Goal: Navigation & Orientation: Understand site structure

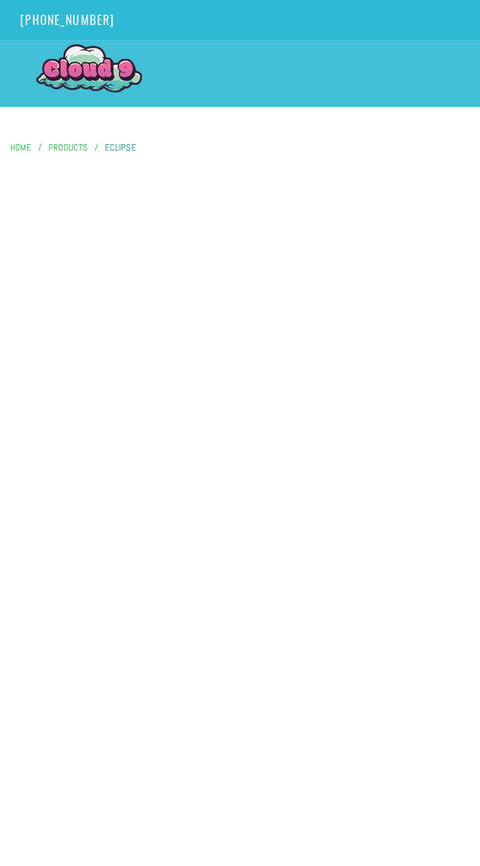
click at [52, 70] on span "Eclipse" at bounding box center [58, 72] width 15 height 6
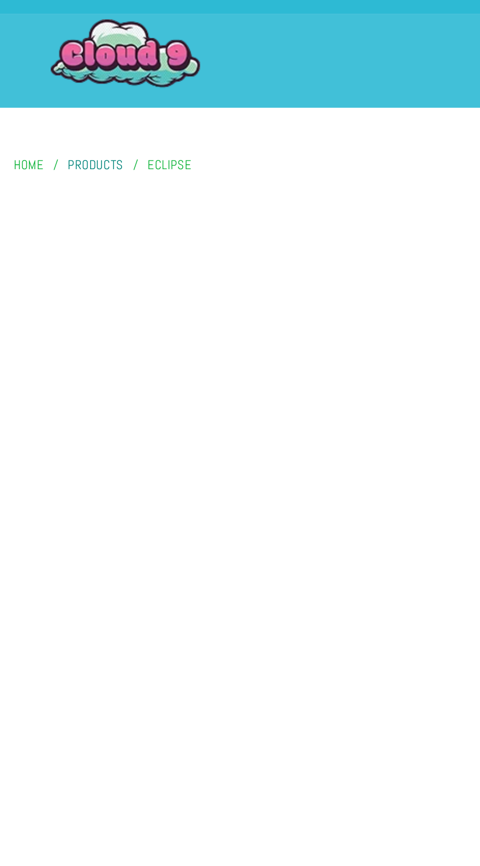
click at [36, 71] on span "Products" at bounding box center [33, 72] width 19 height 6
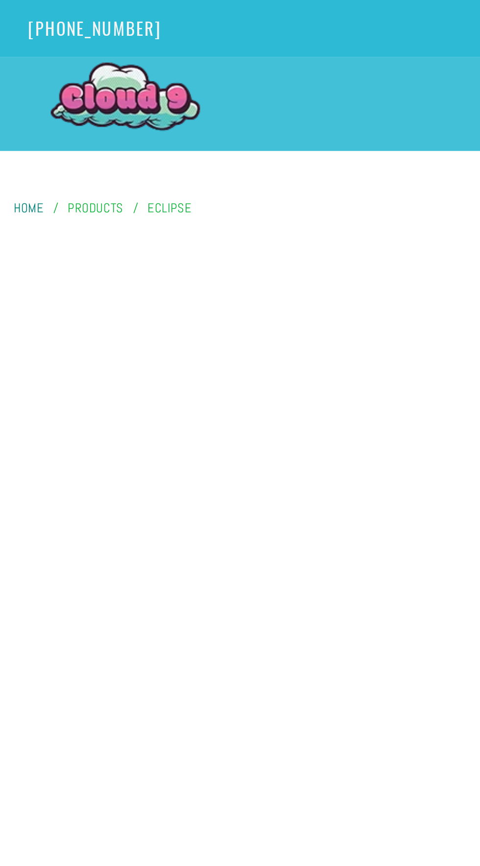
click at [9, 73] on span "Home" at bounding box center [10, 72] width 10 height 6
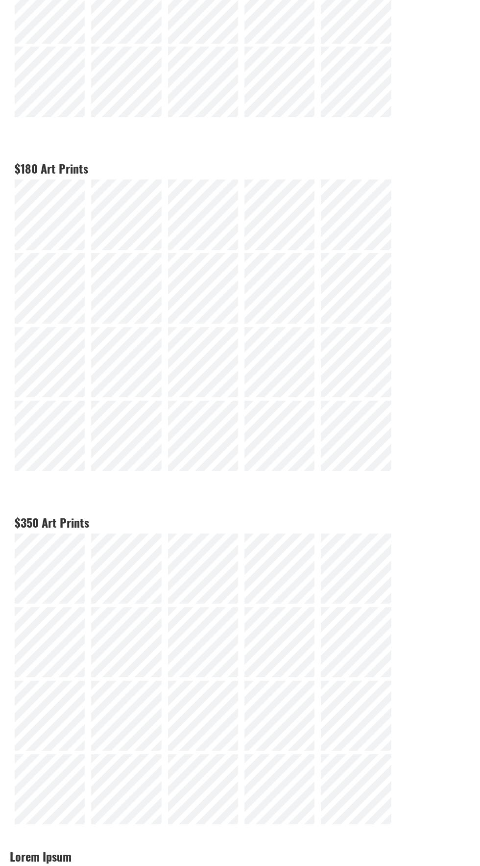
scroll to position [526, 0]
